Goal: Information Seeking & Learning: Find specific fact

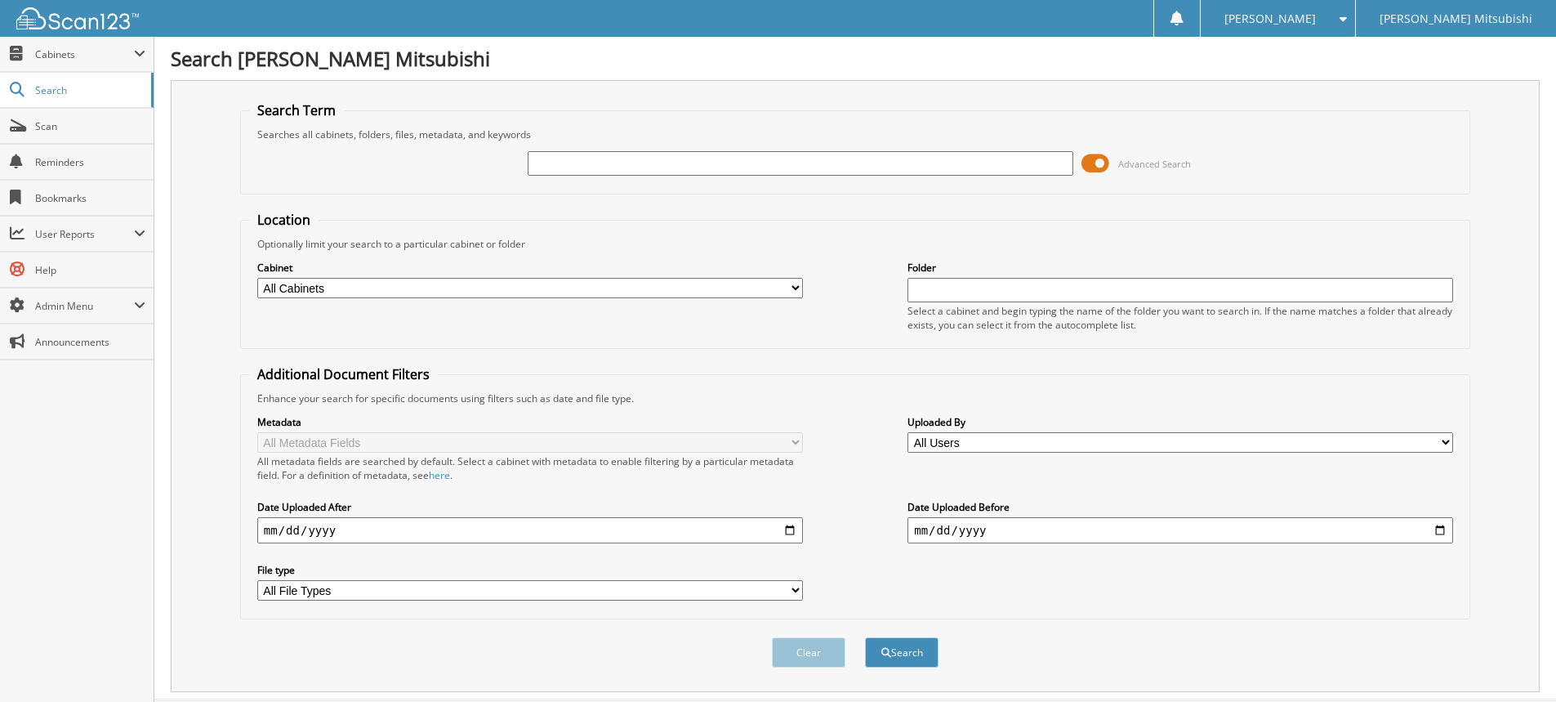
click at [559, 156] on input "text" at bounding box center [801, 163] width 546 height 25
type input "162411"
click at [865, 637] on button "Search" at bounding box center [902, 652] width 74 height 30
